Goal: Find specific page/section: Find specific page/section

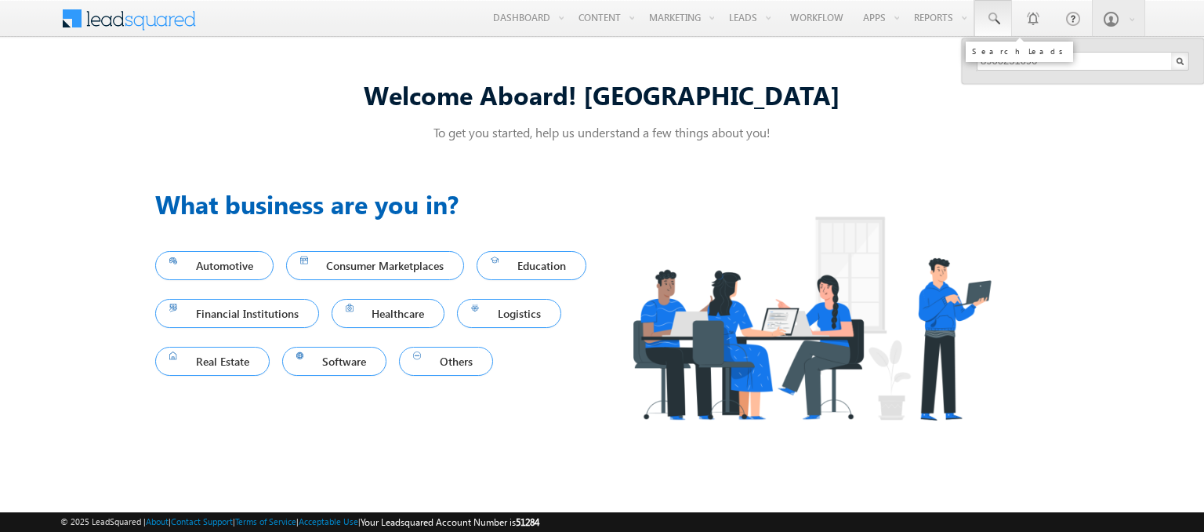
type input "8900251696"
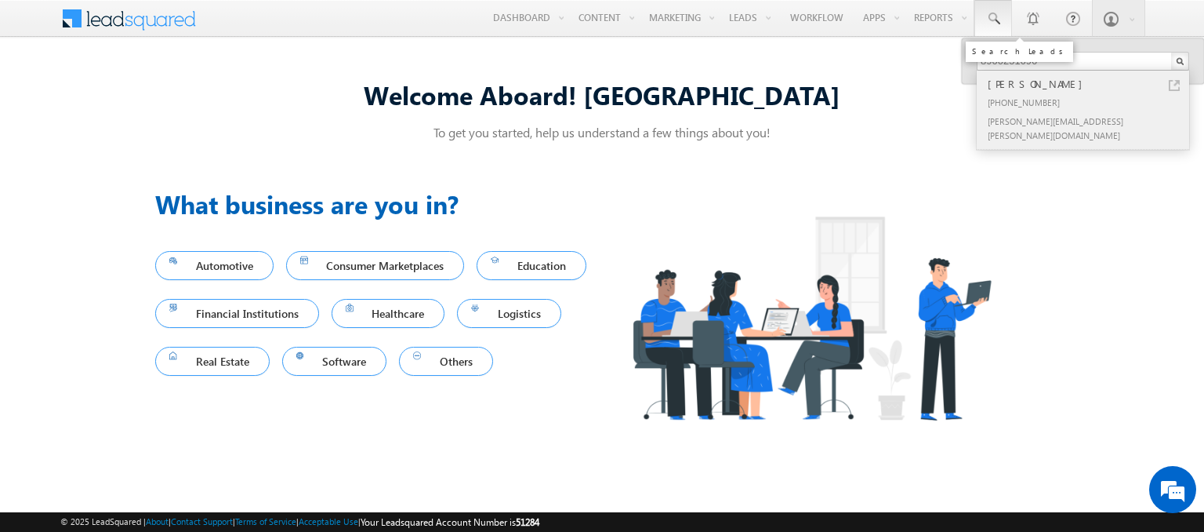
click at [1090, 83] on div "[PERSON_NAME]" at bounding box center [1090, 83] width 210 height 17
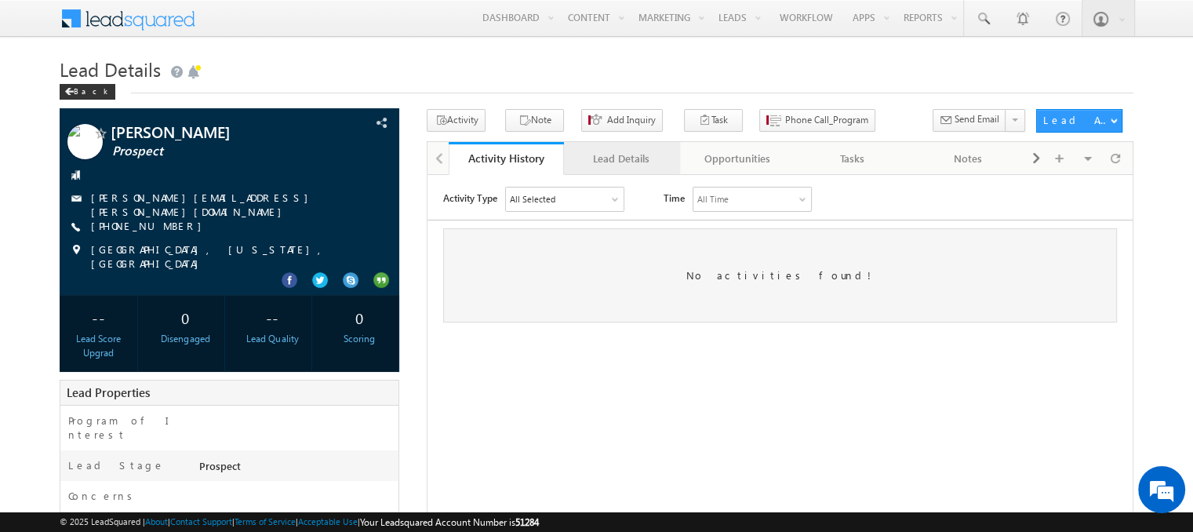
click at [620, 158] on div "Lead Details" at bounding box center [620, 158] width 89 height 19
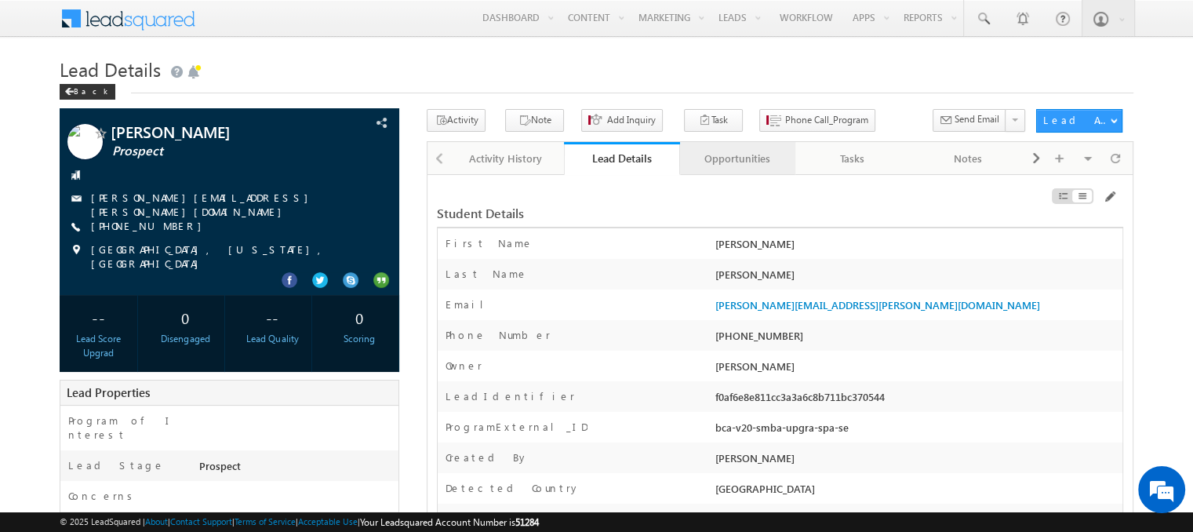
click at [736, 158] on div "Opportunities" at bounding box center [736, 158] width 89 height 19
